Goal: Task Accomplishment & Management: Use online tool/utility

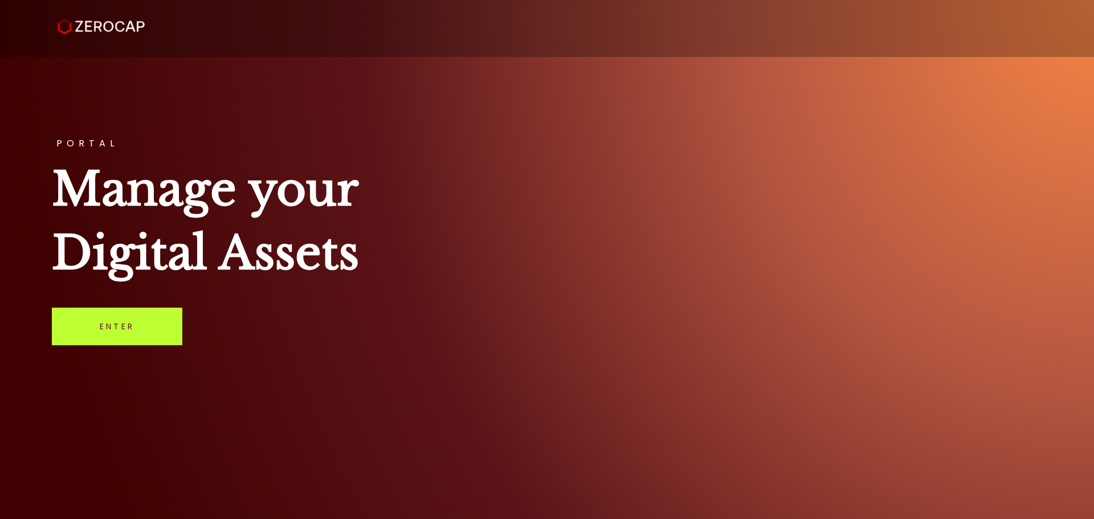
click at [154, 329] on link "Enter" at bounding box center [117, 327] width 131 height 38
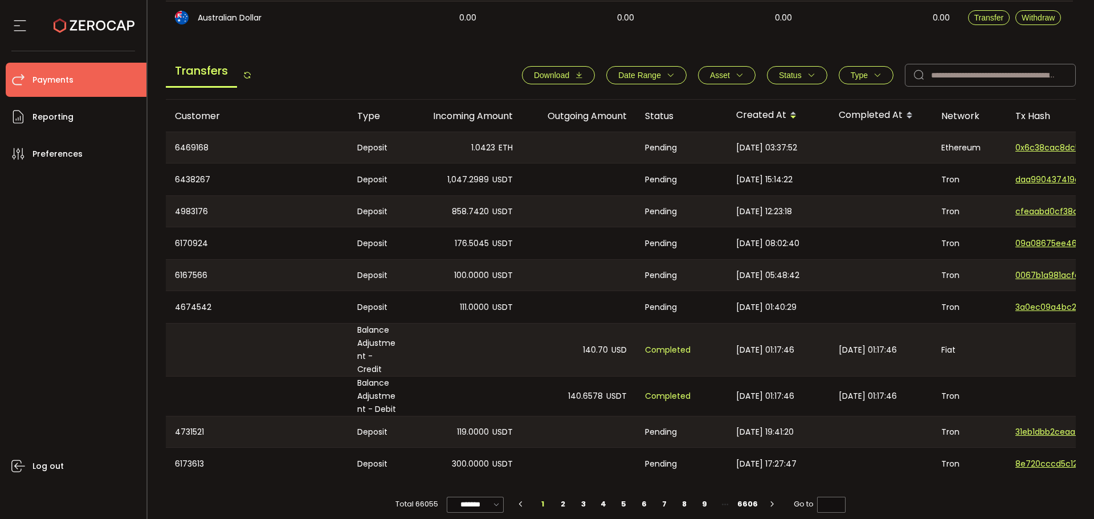
scroll to position [389, 0]
click at [563, 496] on li "2" at bounding box center [563, 504] width 21 height 16
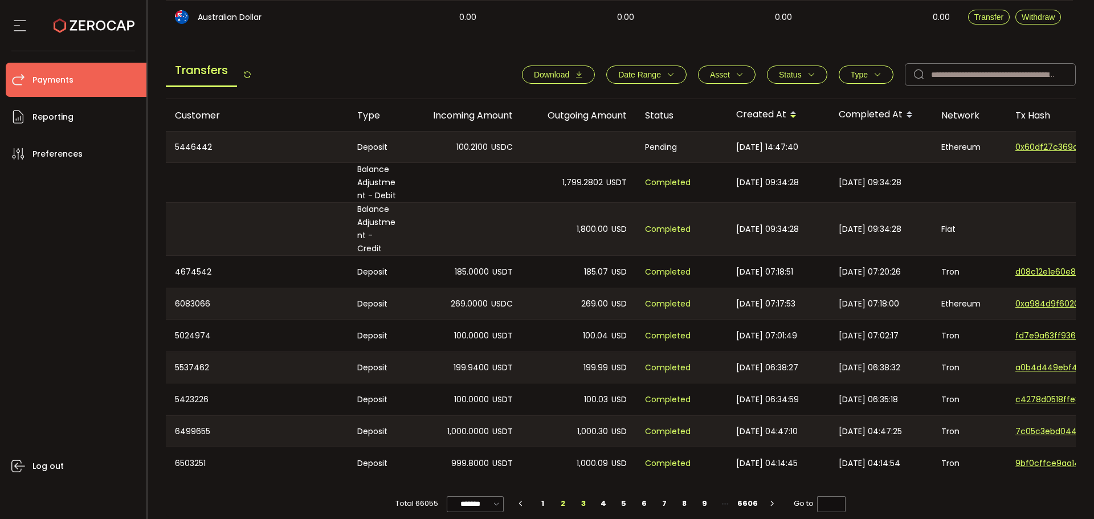
click at [577, 496] on li "3" at bounding box center [583, 504] width 21 height 16
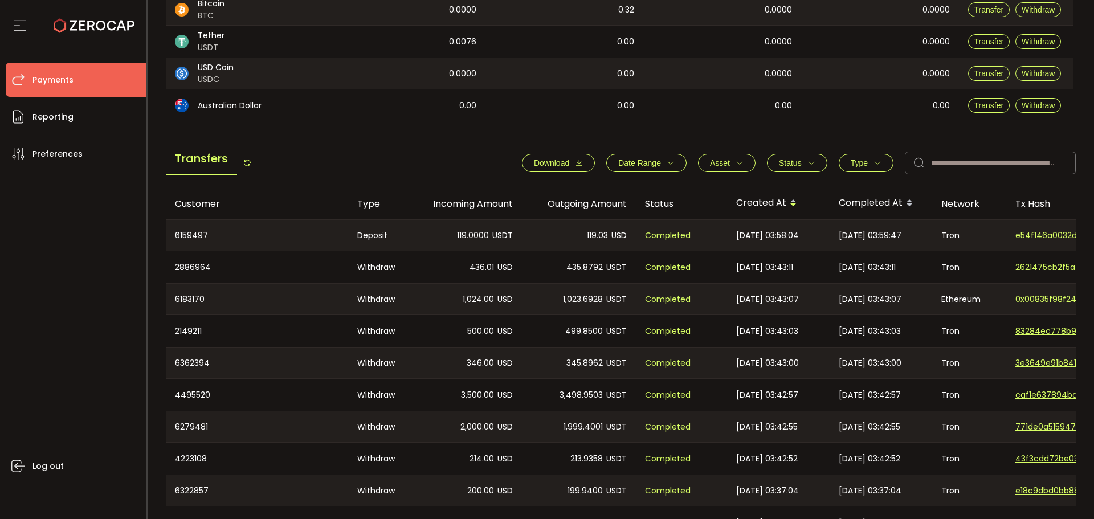
scroll to position [373, 0]
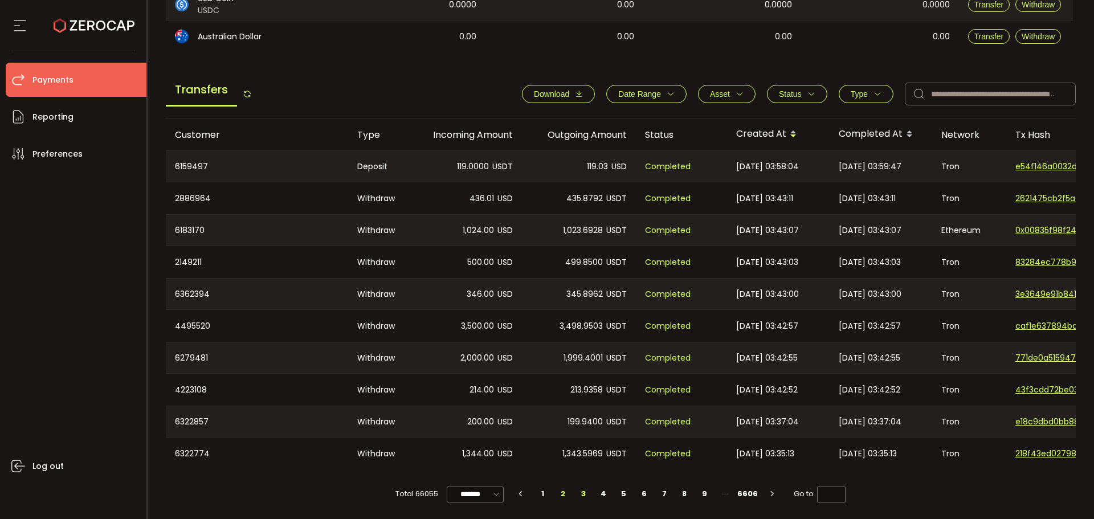
click at [563, 493] on li "2" at bounding box center [563, 494] width 21 height 16
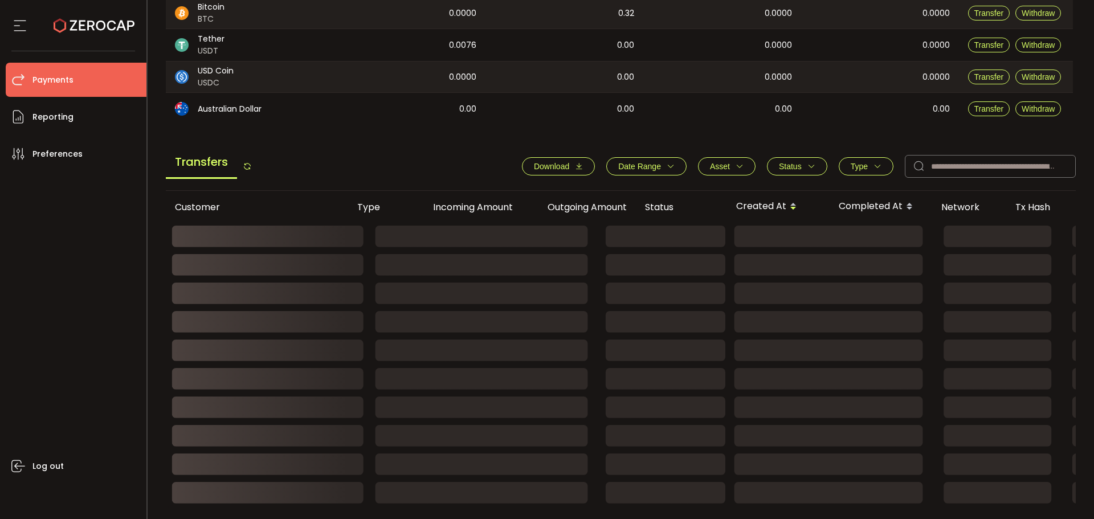
scroll to position [389, 0]
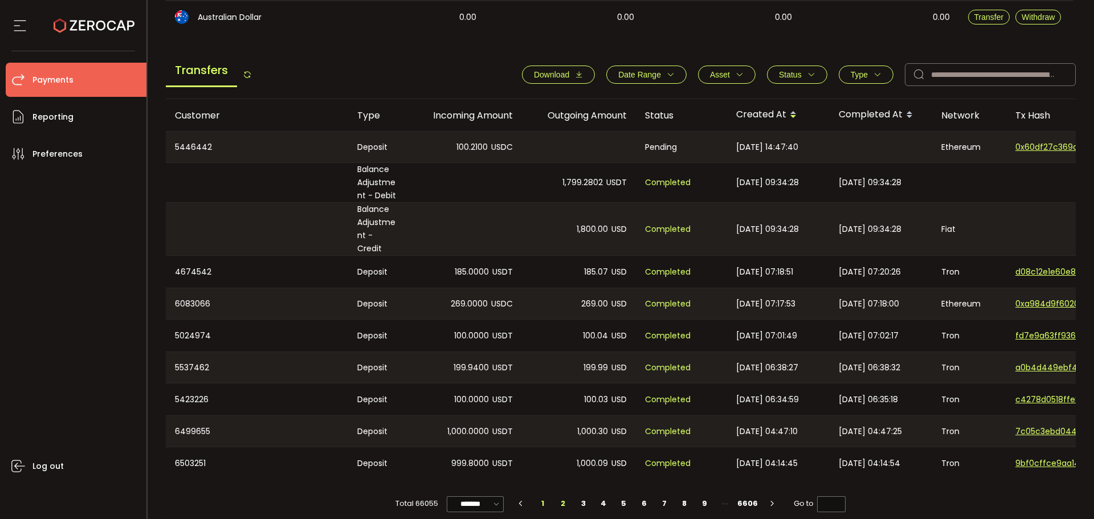
click at [544, 496] on li "1" at bounding box center [543, 504] width 21 height 16
type input "*"
